Goal: Transaction & Acquisition: Obtain resource

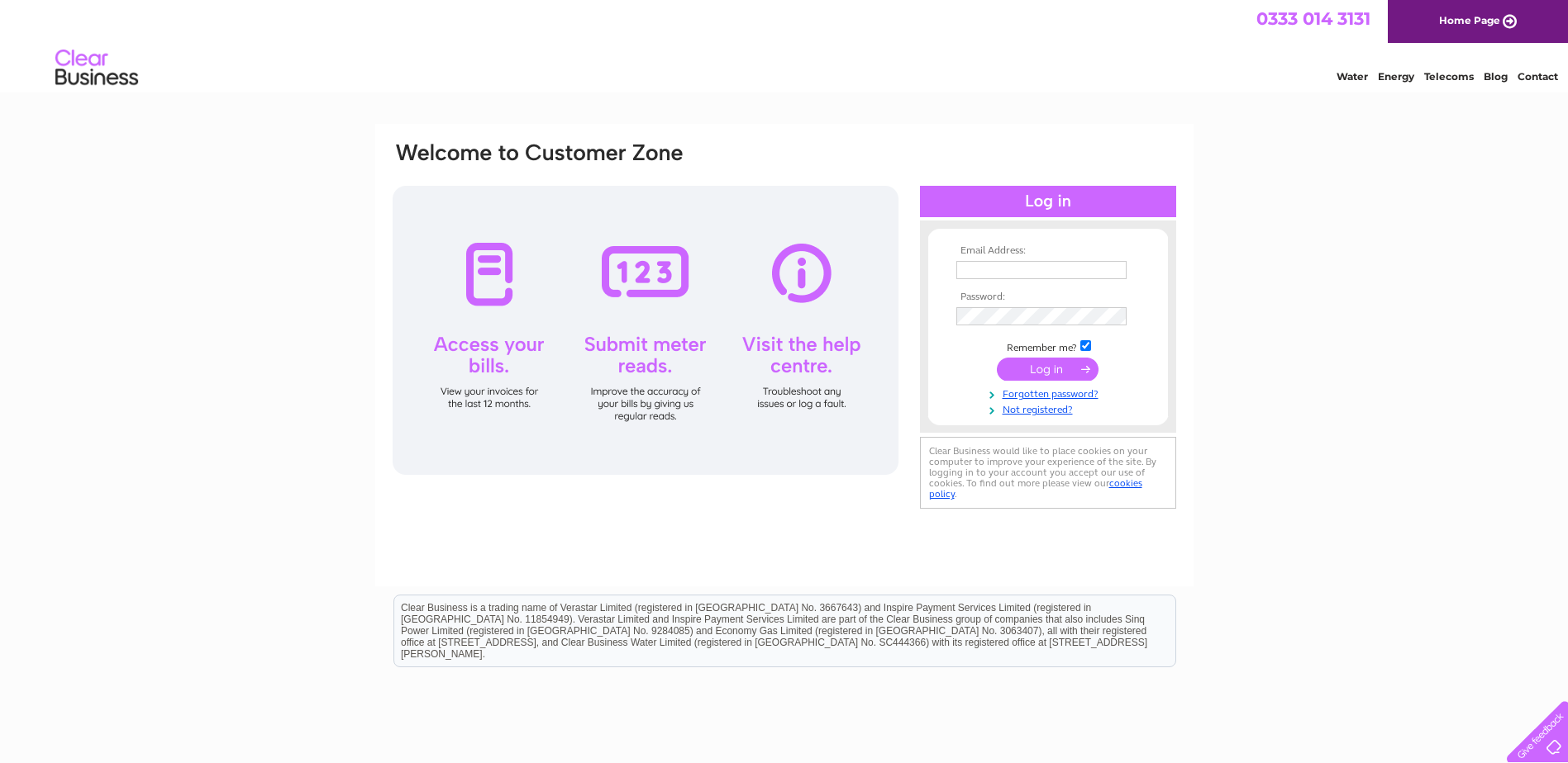
type input "callummcinnes@astutefire.com"
click at [1021, 370] on input "submit" at bounding box center [1048, 369] width 101 height 23
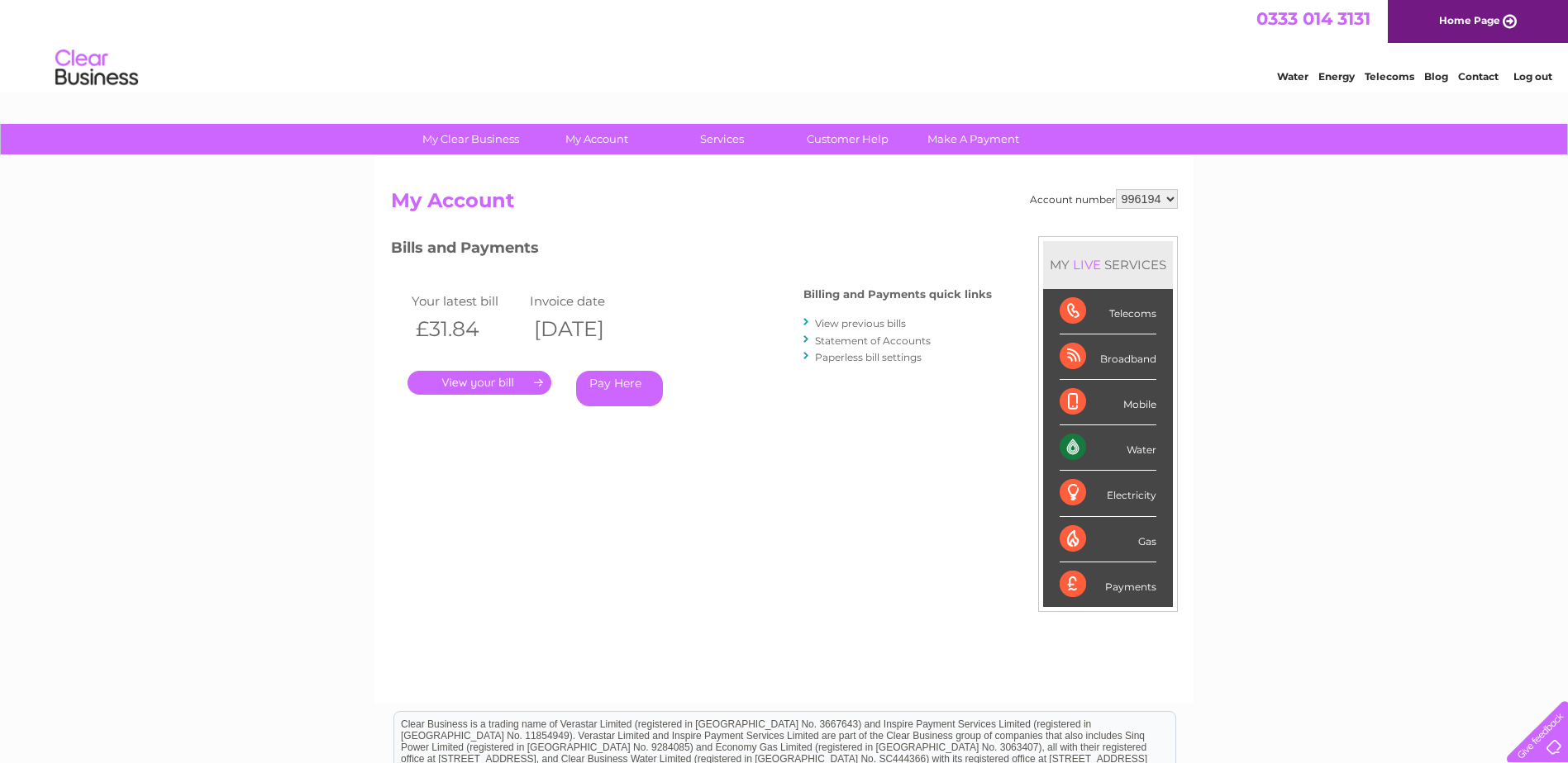
click at [516, 376] on link "." at bounding box center [480, 383] width 144 height 24
click at [865, 320] on link "View previous bills" at bounding box center [860, 323] width 91 height 12
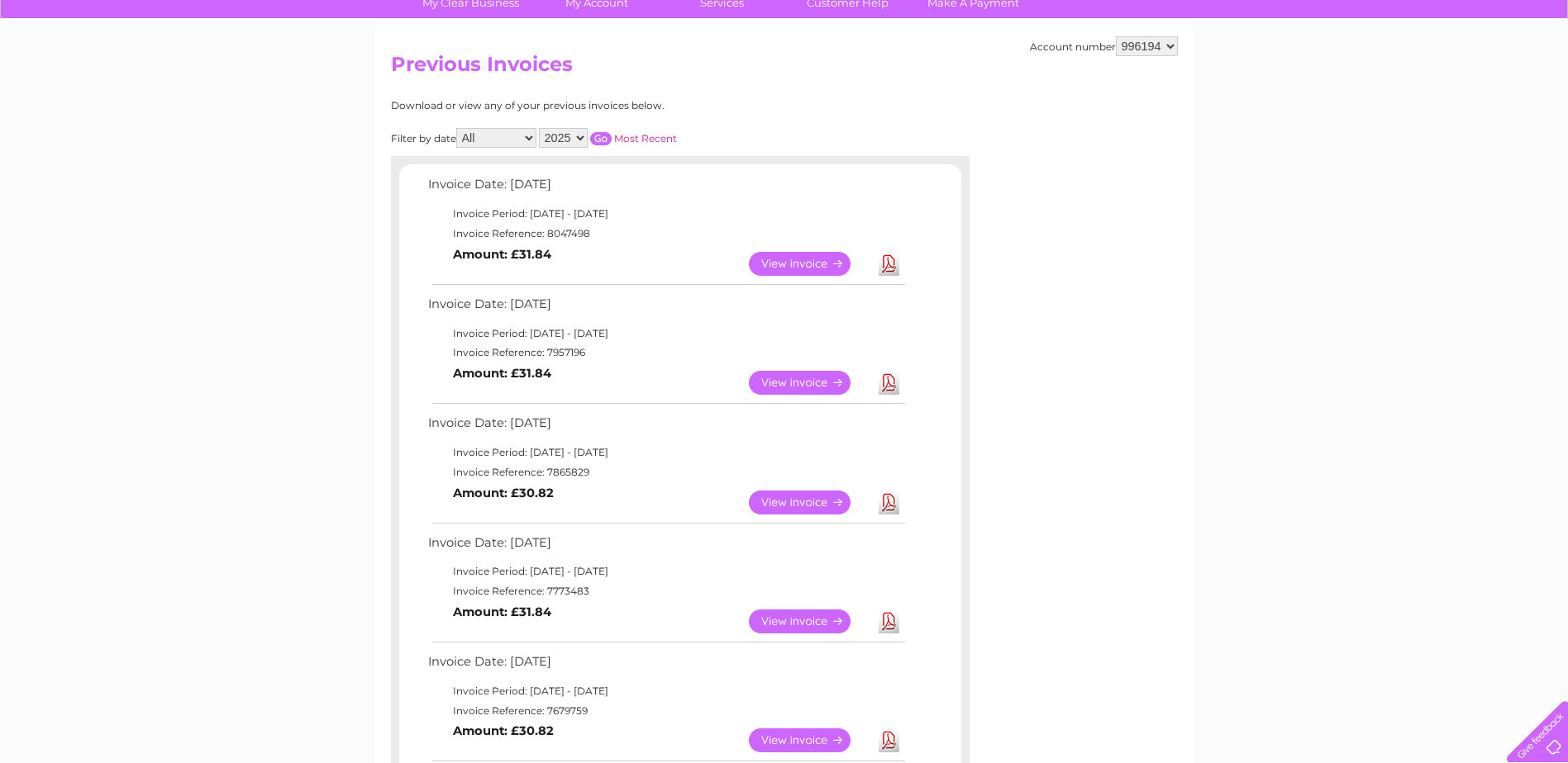
scroll to position [166, 0]
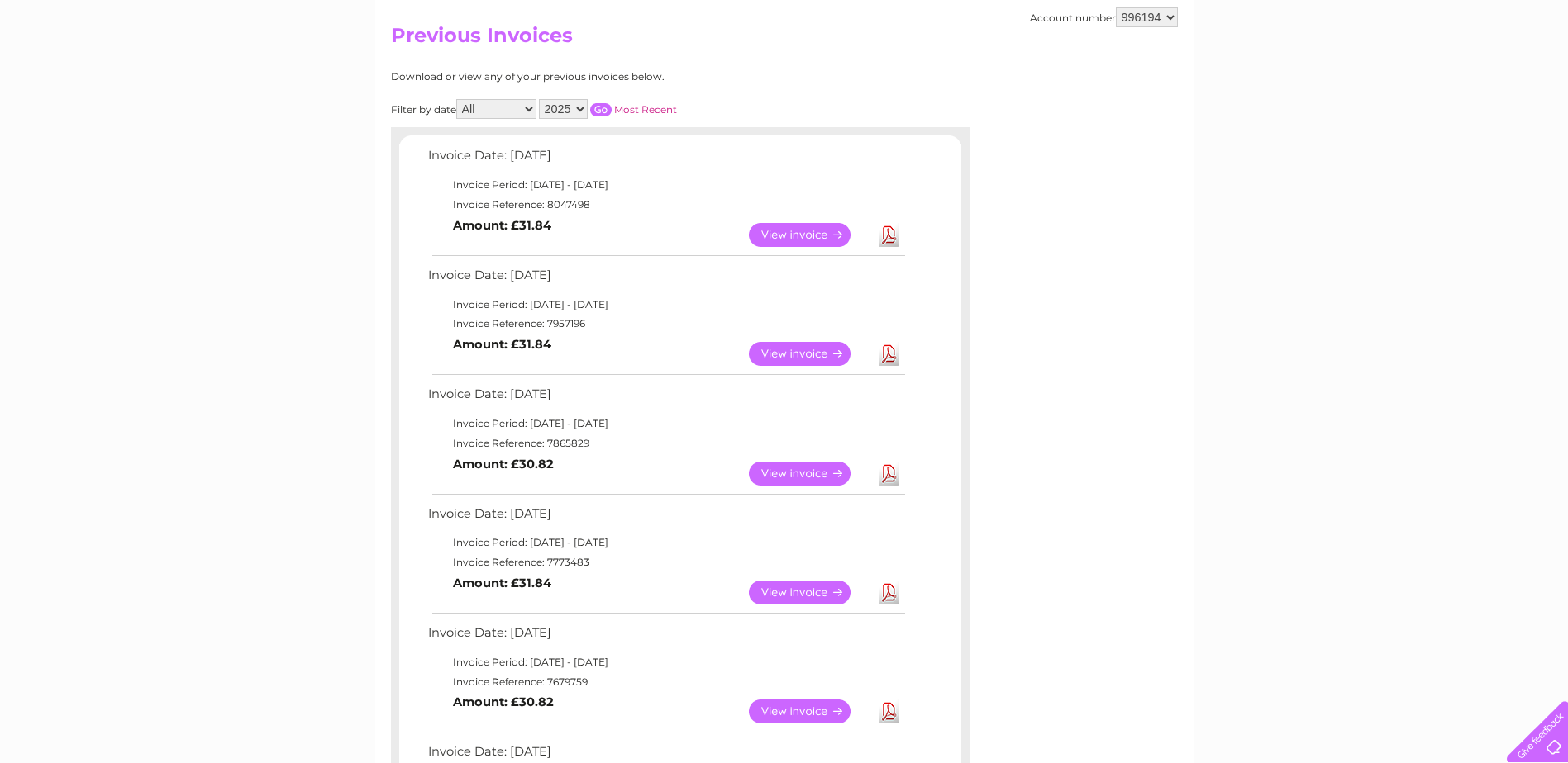
click at [791, 474] on link "View" at bounding box center [809, 474] width 122 height 24
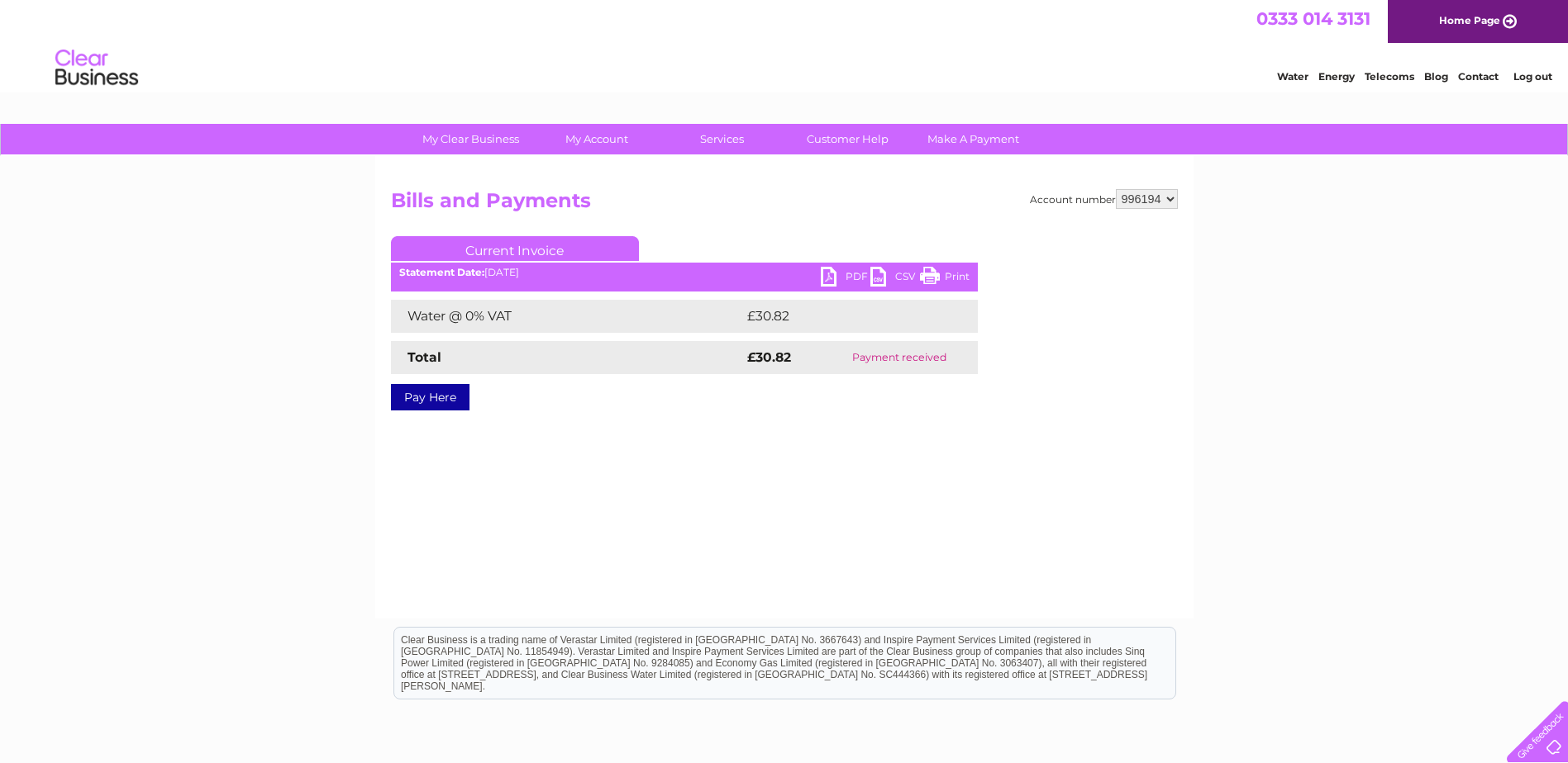
click at [853, 271] on link "PDF" at bounding box center [845, 279] width 50 height 24
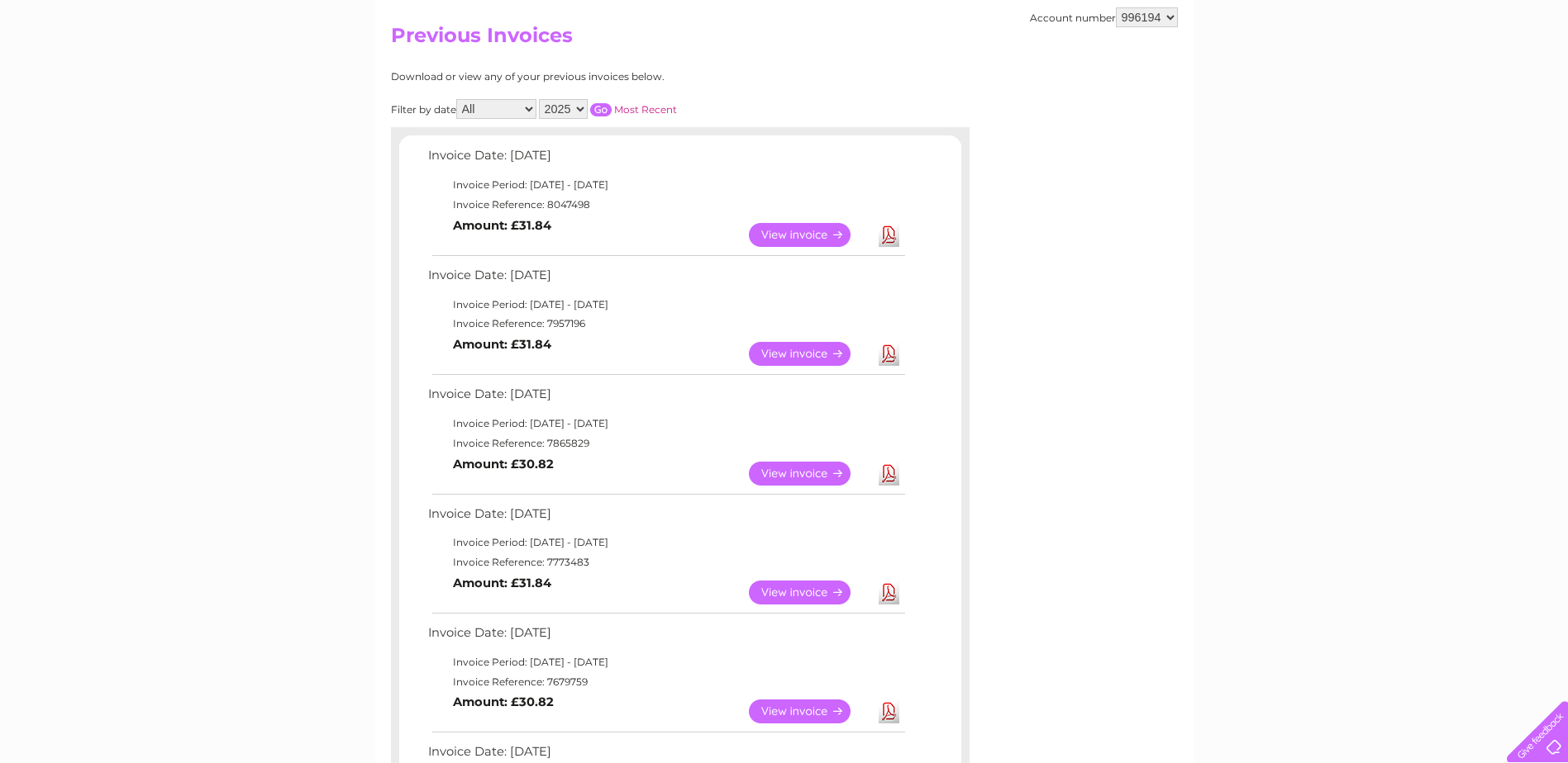
click at [800, 354] on link "View" at bounding box center [809, 354] width 122 height 24
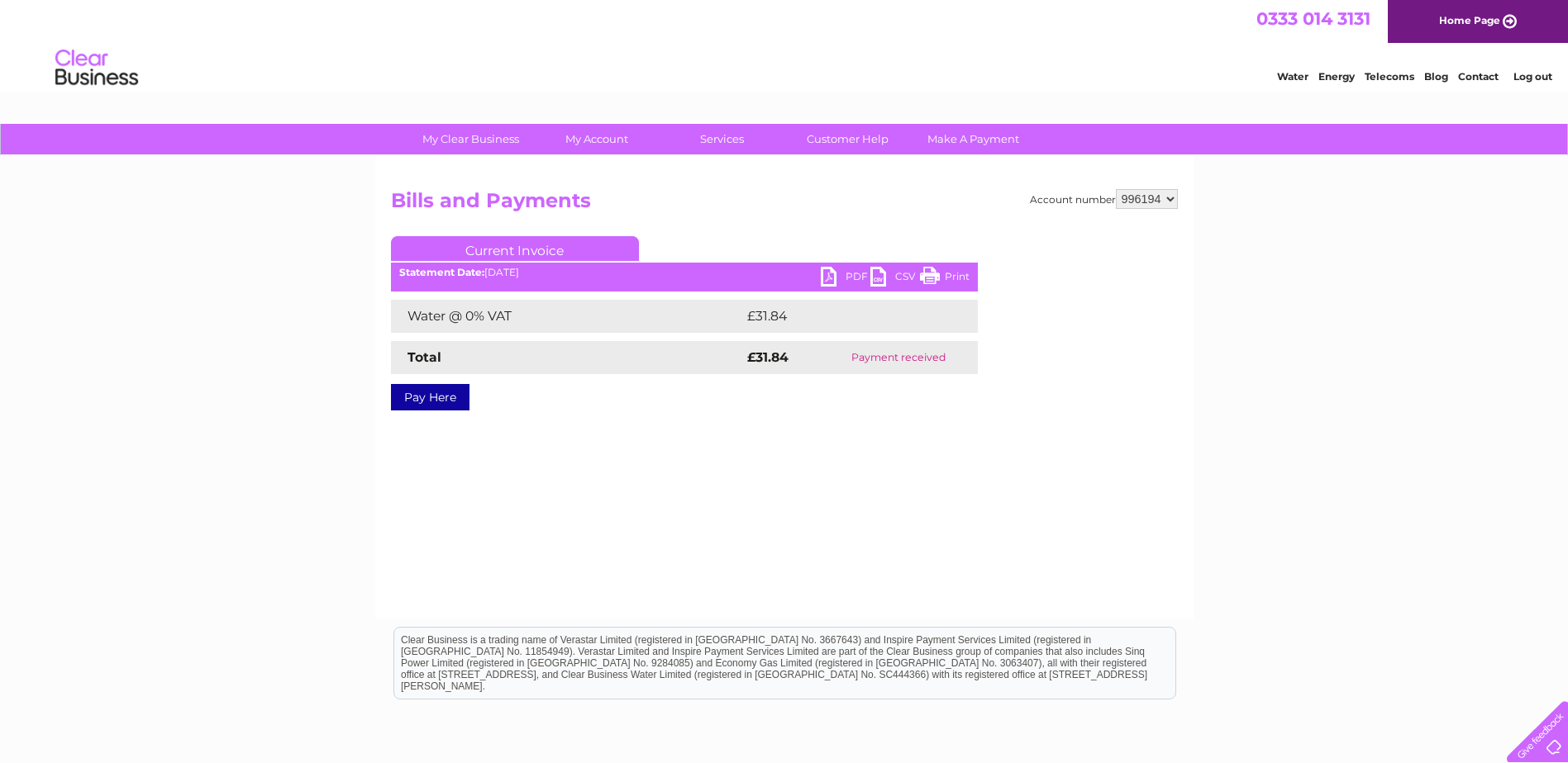
click at [857, 279] on link "PDF" at bounding box center [845, 279] width 50 height 24
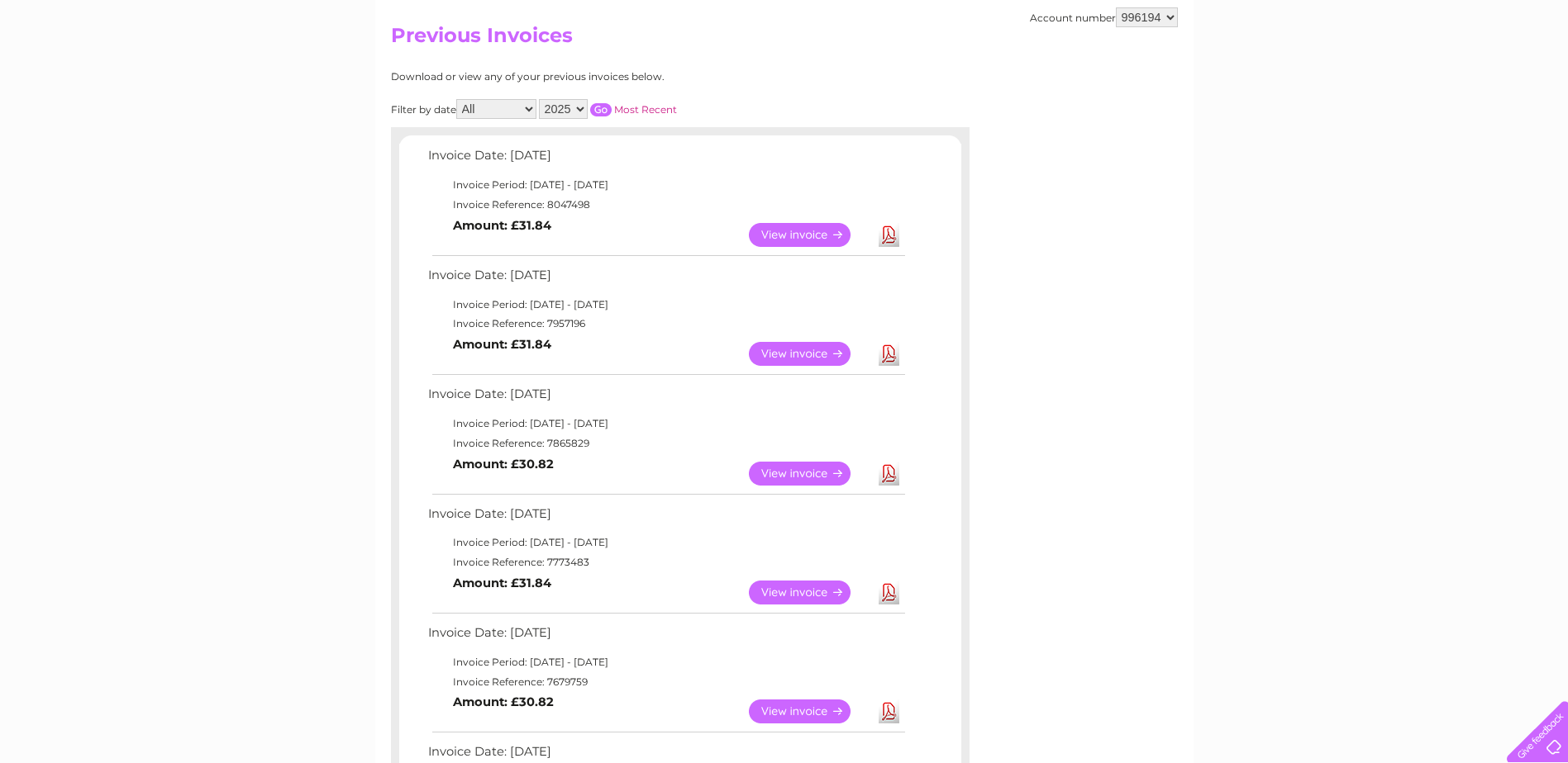
click at [796, 219] on td "View" at bounding box center [809, 235] width 130 height 32
click at [792, 246] on link "View" at bounding box center [809, 235] width 122 height 24
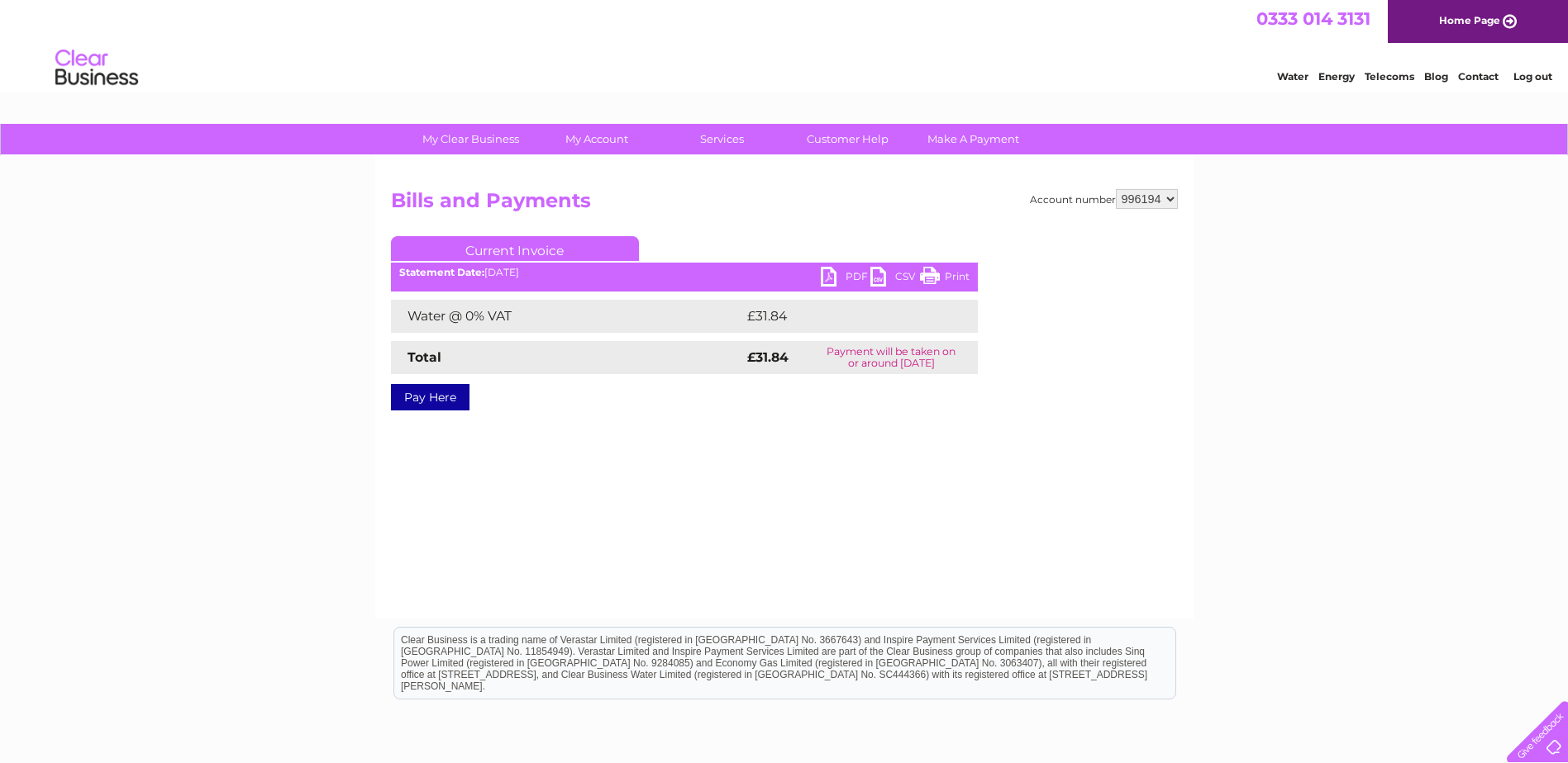
click at [843, 287] on link "PDF" at bounding box center [845, 279] width 50 height 24
